Goal: Information Seeking & Learning: Check status

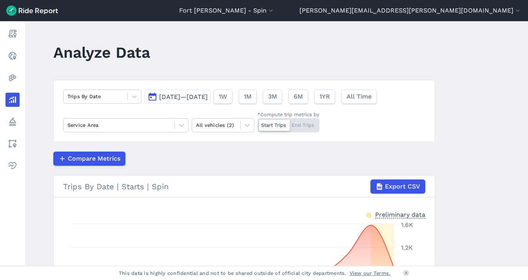
click at [207, 96] on span "[DATE]—[DATE]" at bounding box center [183, 96] width 49 height 7
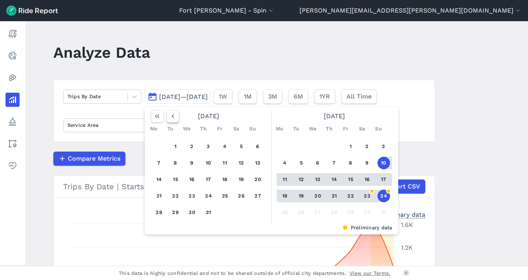
click at [171, 116] on use "button" at bounding box center [172, 116] width 2 height 4
click at [171, 115] on use "button" at bounding box center [172, 116] width 2 height 4
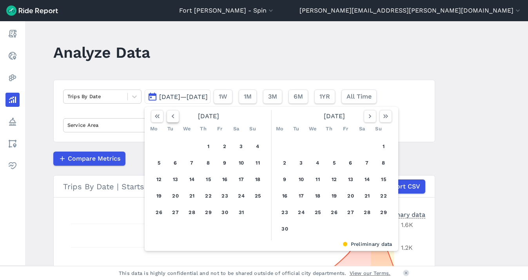
click at [171, 116] on icon "button" at bounding box center [173, 116] width 8 height 8
click at [171, 116] on use "button" at bounding box center [172, 116] width 2 height 4
click at [170, 116] on icon "button" at bounding box center [173, 116] width 8 height 8
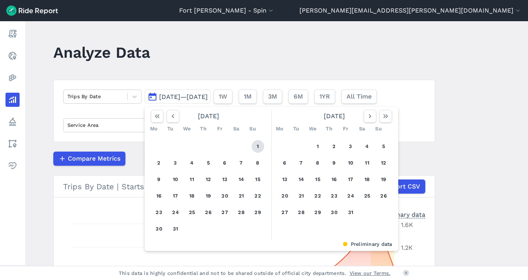
click at [254, 146] on button "1" at bounding box center [258, 146] width 13 height 13
click at [366, 118] on icon "button" at bounding box center [370, 116] width 8 height 8
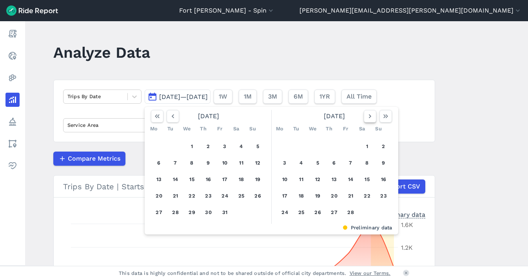
click at [366, 117] on icon "button" at bounding box center [370, 116] width 8 height 8
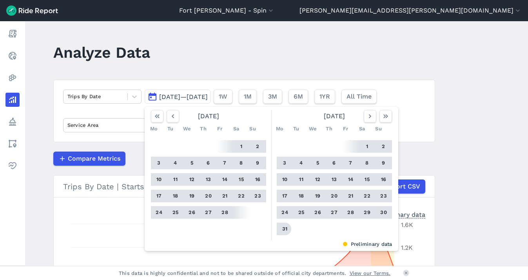
click at [283, 228] on button "31" at bounding box center [285, 228] width 13 height 13
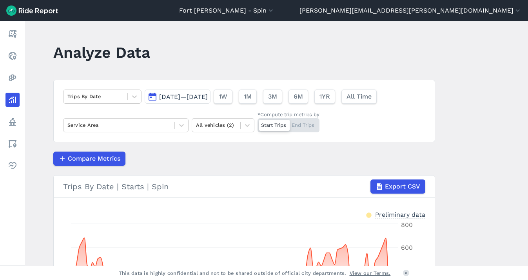
click at [198, 97] on span "[DATE]—[DATE]" at bounding box center [183, 96] width 49 height 7
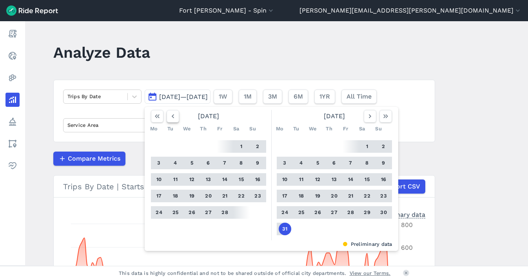
click at [171, 115] on use "button" at bounding box center [172, 116] width 2 height 4
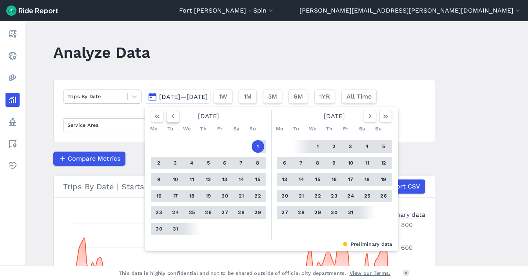
click at [171, 115] on use "button" at bounding box center [172, 116] width 2 height 4
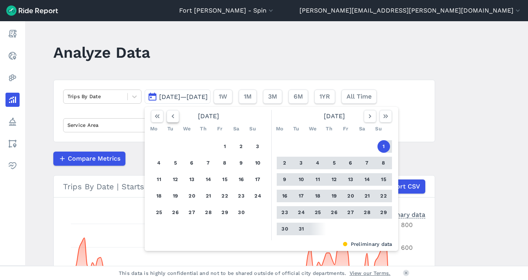
click at [171, 115] on use "button" at bounding box center [172, 116] width 2 height 4
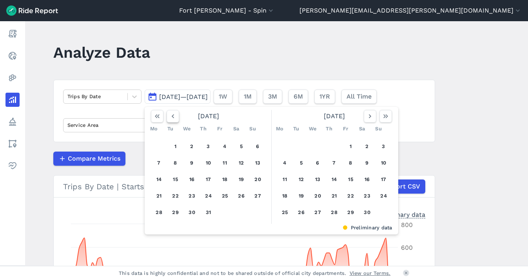
click at [171, 115] on use "button" at bounding box center [172, 116] width 2 height 4
click at [171, 116] on icon "button" at bounding box center [173, 116] width 8 height 8
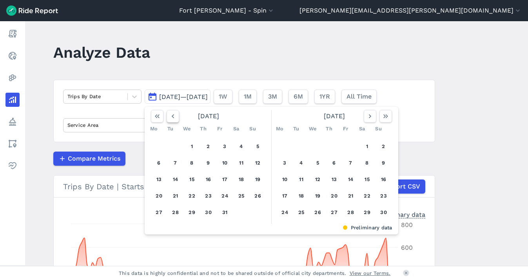
click at [171, 116] on icon "button" at bounding box center [173, 116] width 8 height 8
click at [170, 116] on icon "button" at bounding box center [173, 116] width 8 height 8
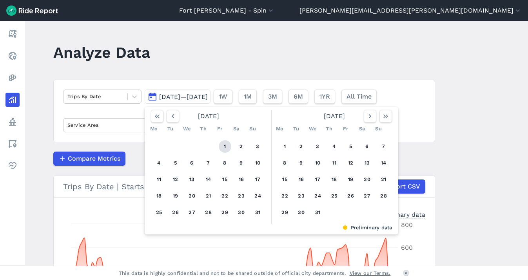
click at [226, 148] on button "1" at bounding box center [225, 146] width 13 height 13
click at [366, 115] on icon "button" at bounding box center [370, 116] width 8 height 8
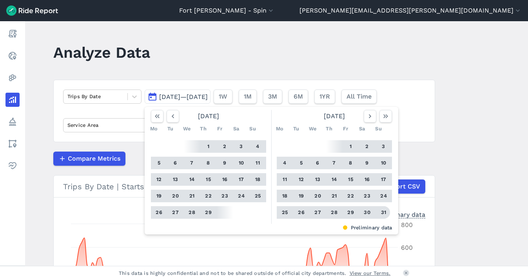
click at [381, 211] on button "31" at bounding box center [384, 212] width 13 height 13
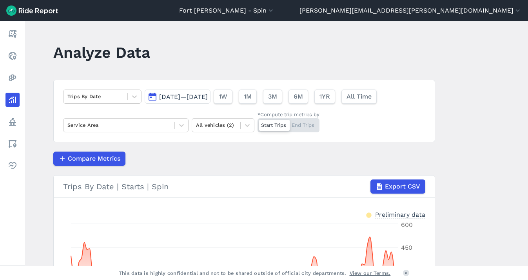
click at [177, 95] on span "[DATE]—[DATE]" at bounding box center [183, 96] width 49 height 7
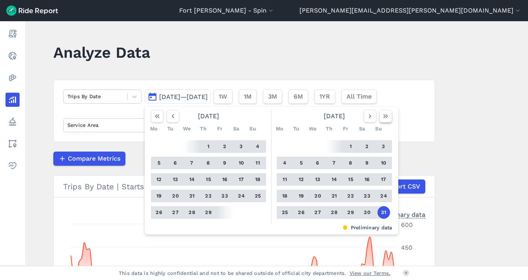
click at [385, 115] on icon "button" at bounding box center [386, 116] width 8 height 8
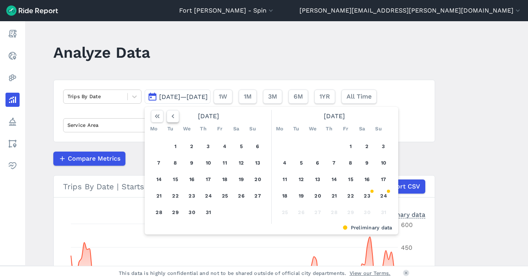
click at [176, 118] on button "button" at bounding box center [173, 116] width 13 height 13
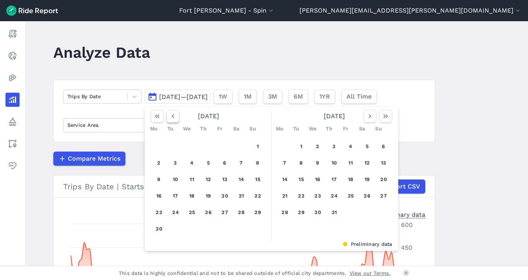
click at [170, 116] on icon "button" at bounding box center [173, 116] width 8 height 8
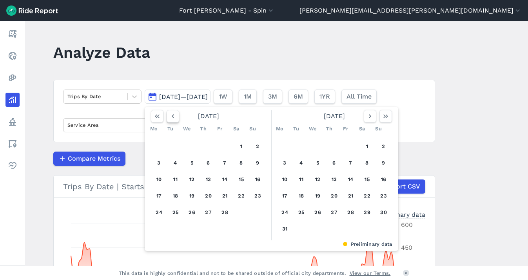
click at [170, 116] on icon "button" at bounding box center [173, 116] width 8 height 8
click at [224, 149] on button "1" at bounding box center [225, 146] width 13 height 13
click at [366, 117] on icon "button" at bounding box center [370, 116] width 8 height 8
click at [364, 116] on button "button" at bounding box center [370, 116] width 13 height 13
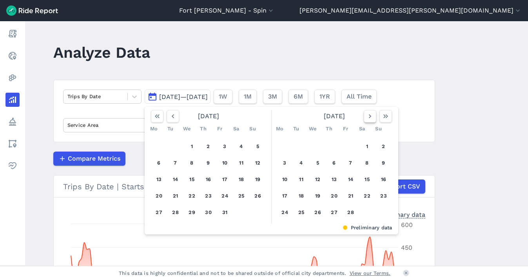
click at [364, 116] on button "button" at bounding box center [370, 116] width 13 height 13
click at [366, 116] on icon "button" at bounding box center [370, 116] width 8 height 8
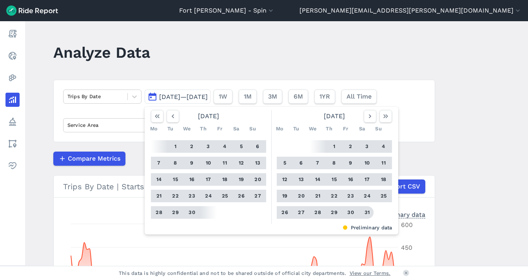
click at [363, 213] on button "31" at bounding box center [367, 212] width 13 height 13
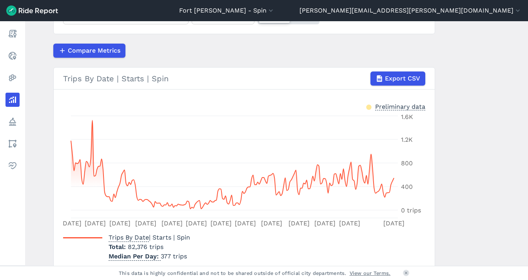
scroll to position [141, 0]
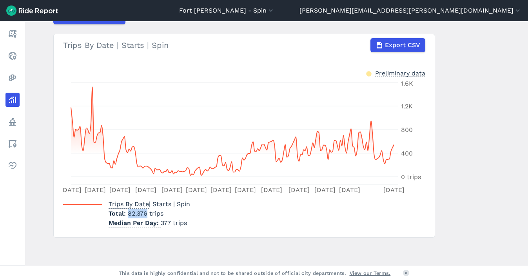
drag, startPoint x: 146, startPoint y: 214, endPoint x: 127, endPoint y: 215, distance: 19.6
click at [128, 215] on span "82,376 trips" at bounding box center [146, 212] width 36 height 7
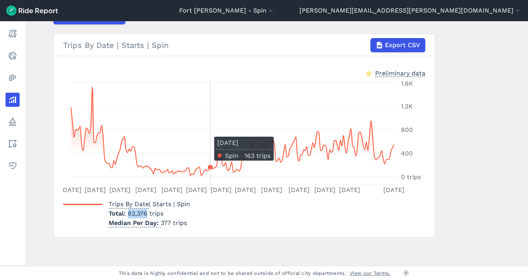
copy span "82,376"
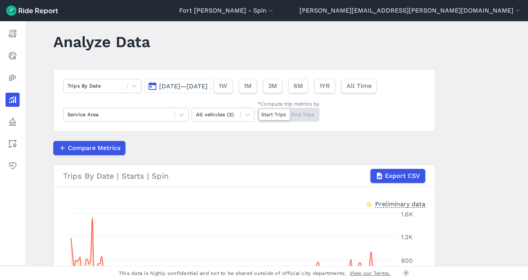
scroll to position [5, 0]
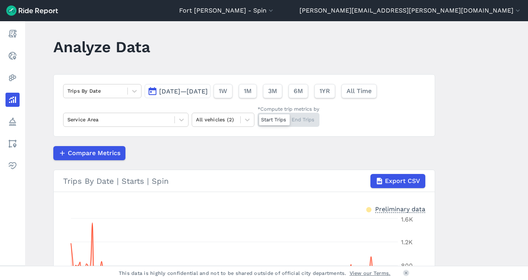
click at [208, 90] on span "[DATE]—[DATE]" at bounding box center [183, 90] width 49 height 7
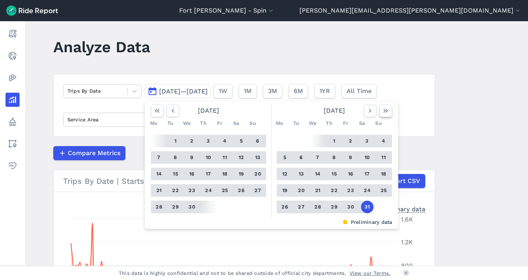
click at [385, 116] on button "button" at bounding box center [386, 110] width 13 height 13
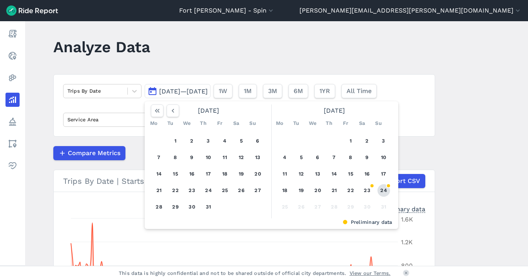
click at [387, 190] on button "24" at bounding box center [384, 190] width 13 height 13
click at [383, 174] on button "17" at bounding box center [384, 173] width 13 height 13
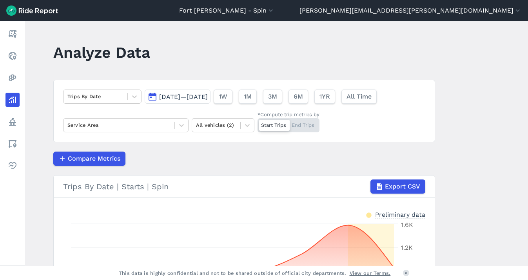
click at [200, 94] on span "[DATE]—[DATE]" at bounding box center [183, 96] width 49 height 7
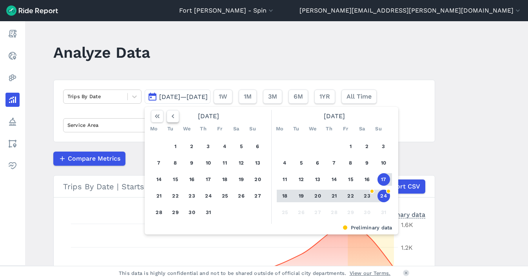
click at [175, 116] on button "button" at bounding box center [173, 116] width 13 height 13
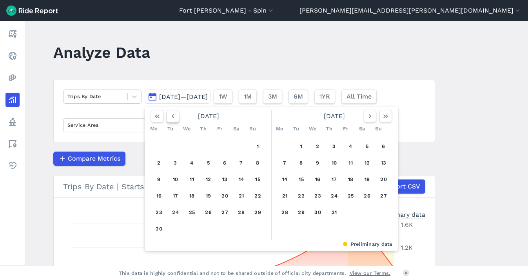
click at [174, 116] on icon "button" at bounding box center [173, 116] width 8 height 8
click at [173, 116] on icon "button" at bounding box center [173, 116] width 8 height 8
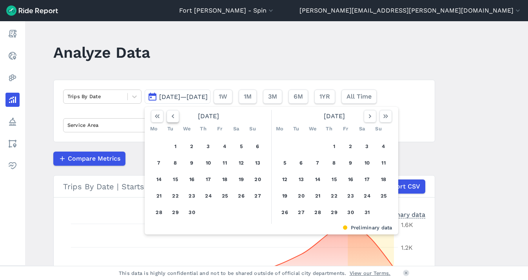
click at [173, 116] on icon "button" at bounding box center [173, 116] width 8 height 8
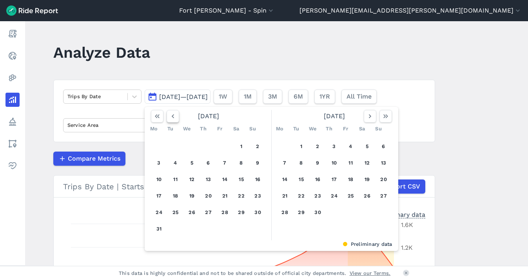
click at [173, 116] on icon "button" at bounding box center [173, 116] width 8 height 8
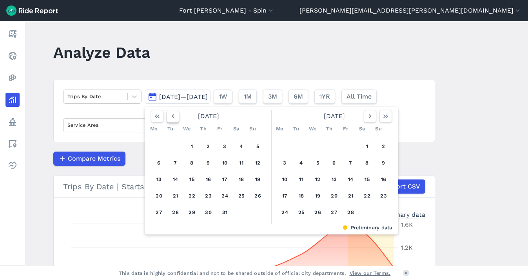
click at [173, 116] on icon "button" at bounding box center [173, 116] width 8 height 8
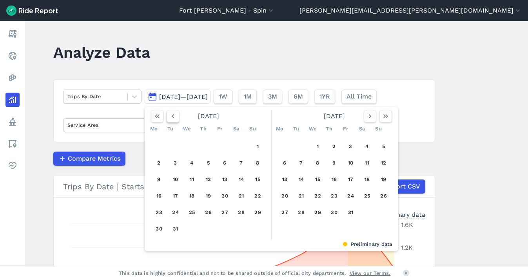
click at [173, 116] on icon "button" at bounding box center [173, 116] width 8 height 8
click at [220, 146] on button "1" at bounding box center [225, 146] width 13 height 13
click at [366, 116] on icon "button" at bounding box center [370, 116] width 8 height 8
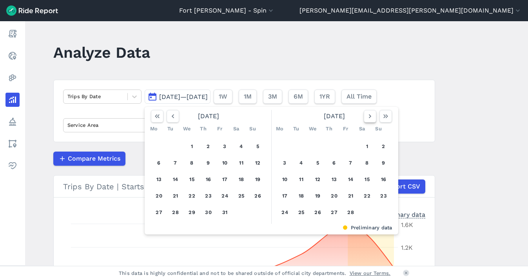
click at [366, 116] on icon "button" at bounding box center [370, 116] width 8 height 8
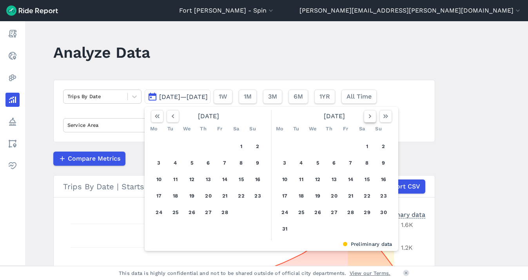
click at [375, 115] on button "button" at bounding box center [370, 116] width 13 height 13
click at [373, 116] on button "button" at bounding box center [370, 116] width 13 height 13
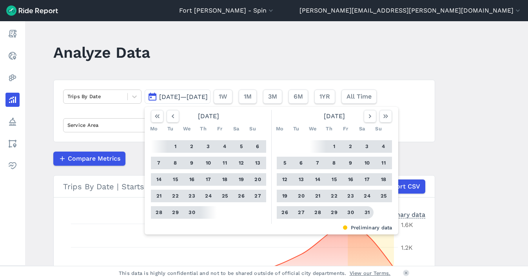
click at [363, 210] on button "31" at bounding box center [367, 212] width 13 height 13
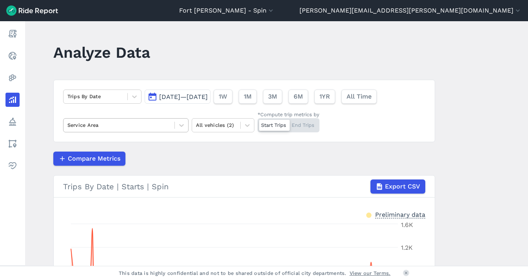
click at [123, 127] on div at bounding box center [118, 124] width 103 height 9
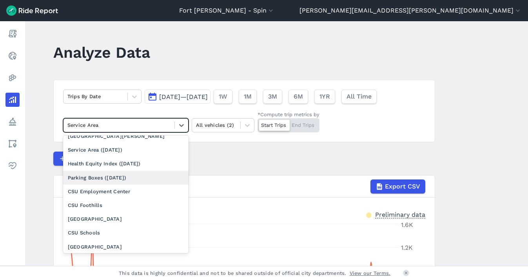
scroll to position [8, 0]
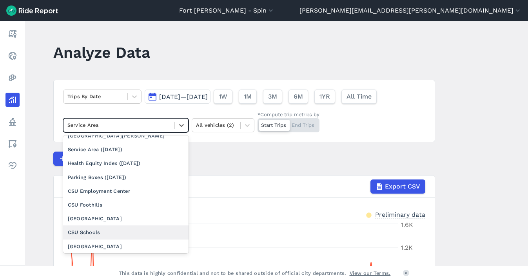
click at [106, 232] on div "CSU Schools" at bounding box center [125, 232] width 125 height 14
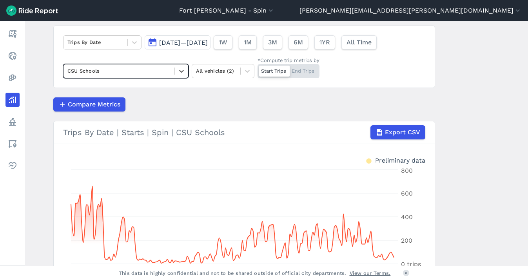
scroll to position [136, 0]
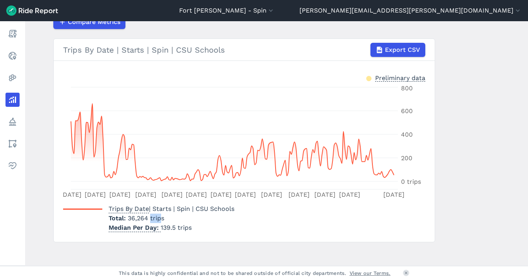
drag, startPoint x: 161, startPoint y: 220, endPoint x: 149, endPoint y: 218, distance: 11.8
click at [149, 218] on span "36,264 trips" at bounding box center [146, 217] width 36 height 7
click at [156, 218] on span "36,264 trips" at bounding box center [146, 217] width 36 height 7
drag, startPoint x: 147, startPoint y: 218, endPoint x: 128, endPoint y: 218, distance: 19.2
click at [128, 218] on span "36,264 trips" at bounding box center [146, 217] width 36 height 7
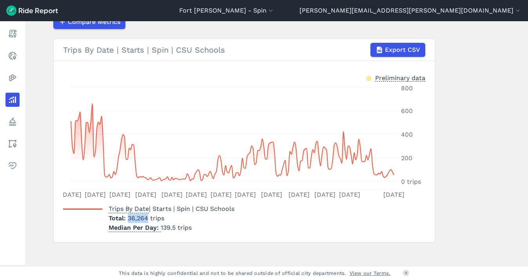
copy span "36,264"
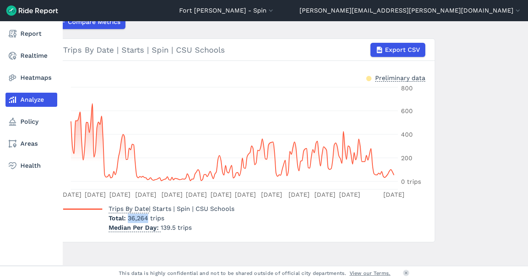
click at [32, 97] on link "Analyze" at bounding box center [31, 100] width 52 height 14
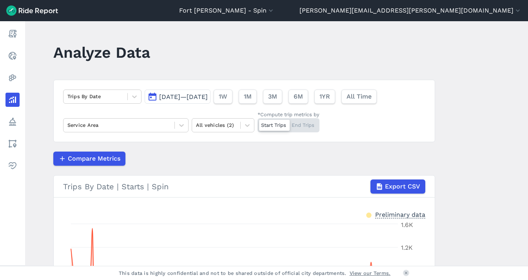
click at [181, 94] on span "[DATE]—[DATE]" at bounding box center [183, 96] width 49 height 7
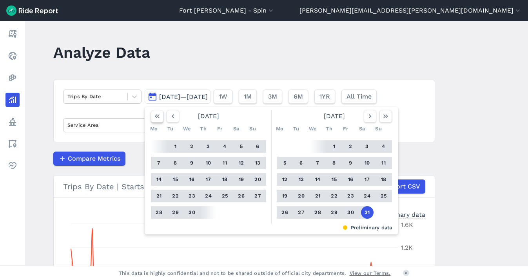
click at [156, 115] on icon "button" at bounding box center [157, 116] width 8 height 8
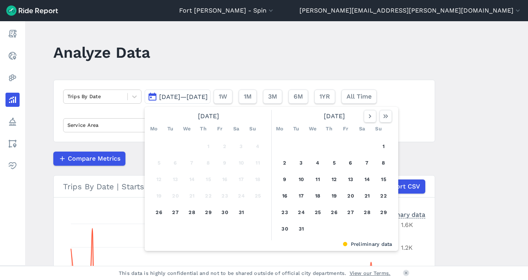
click at [148, 218] on div "1 2 3 4 5 6 7 8 9 10 11 12 13 14 15 16 17 18 19 20 21 22 23 24 25 26 27 28 29 3…" at bounding box center [209, 179] width 122 height 89
click at [156, 213] on button "26" at bounding box center [159, 212] width 13 height 13
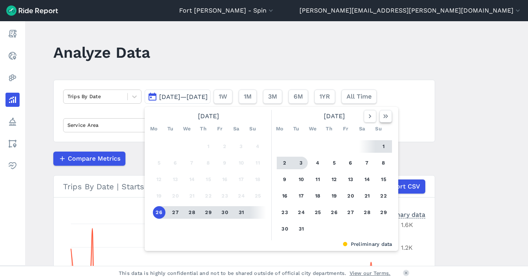
click at [386, 115] on icon "button" at bounding box center [386, 116] width 8 height 8
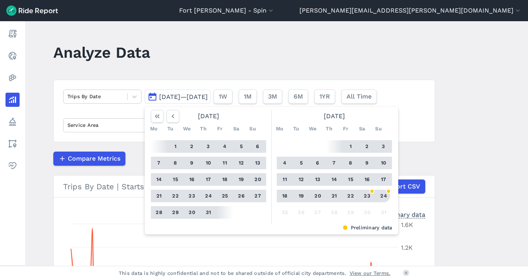
click at [387, 195] on button "24" at bounding box center [384, 195] width 13 height 13
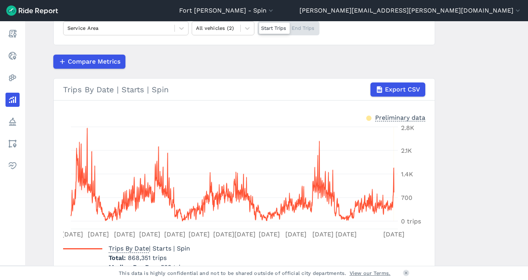
scroll to position [55, 0]
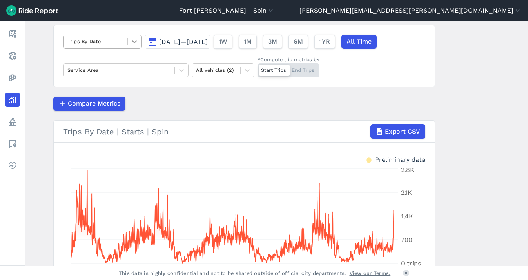
click at [131, 42] on icon at bounding box center [135, 42] width 8 height 8
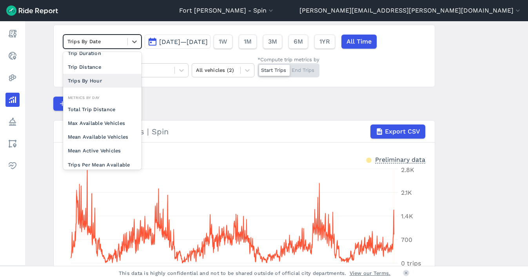
scroll to position [68, 0]
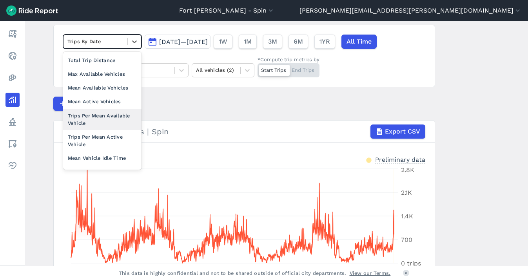
click at [100, 116] on div "Trips Per Mean Available Vehicle" at bounding box center [102, 119] width 78 height 21
